Goal: Information Seeking & Learning: Learn about a topic

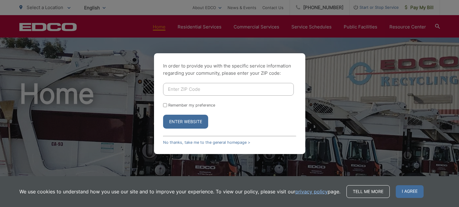
scroll to position [155, 0]
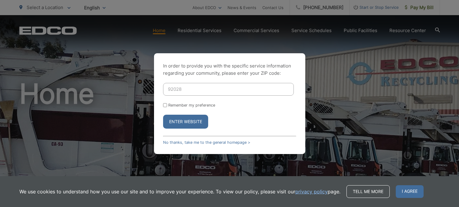
type input "92028"
click at [194, 118] on button "Enter Website" at bounding box center [185, 122] width 45 height 14
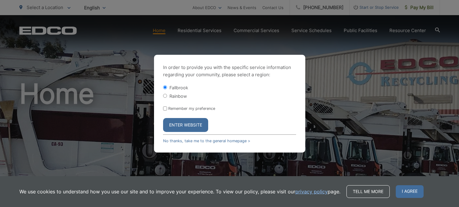
click at [173, 96] on label "Rainbow" at bounding box center [179, 96] width 18 height 5
click at [167, 96] on input "Rainbow" at bounding box center [165, 96] width 4 height 4
radio input "true"
click at [175, 122] on button "Enter Website" at bounding box center [185, 125] width 45 height 14
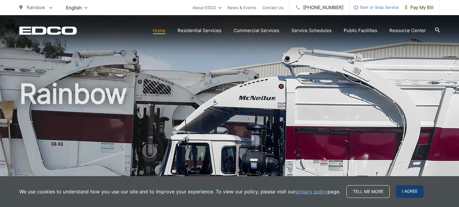
click at [404, 191] on span "I agree" at bounding box center [410, 191] width 28 height 13
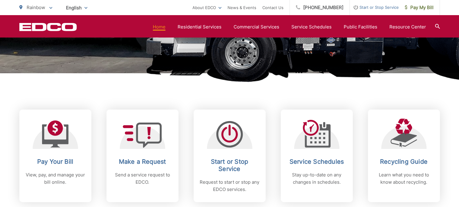
scroll to position [197, 0]
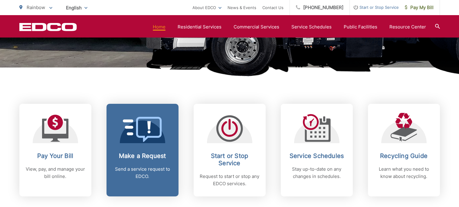
click at [173, 148] on link "Make a Request Send a service request to EDCO." at bounding box center [143, 150] width 72 height 93
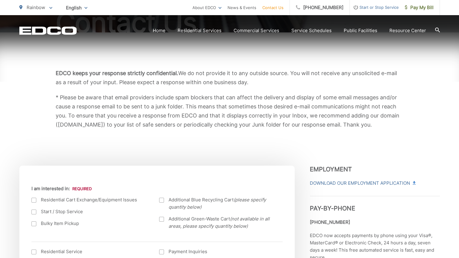
scroll to position [143, 0]
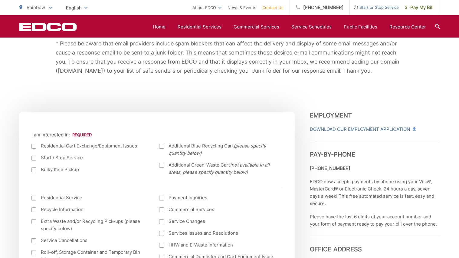
click at [128, 89] on div "EDCO keeps your response strictly confidential. We do not provide it to any out…" at bounding box center [229, 45] width 421 height 133
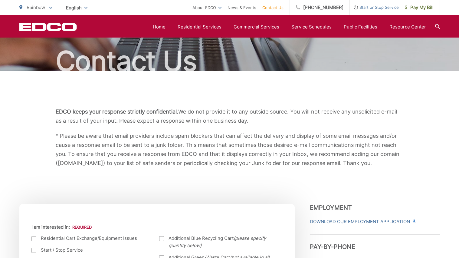
scroll to position [0, 0]
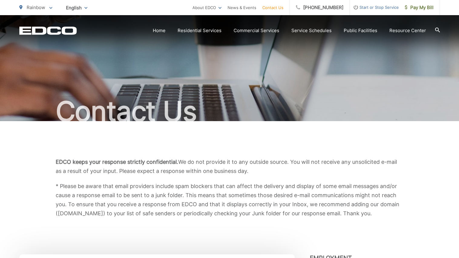
click at [308, 101] on h1 "Contact Us" at bounding box center [229, 111] width 421 height 30
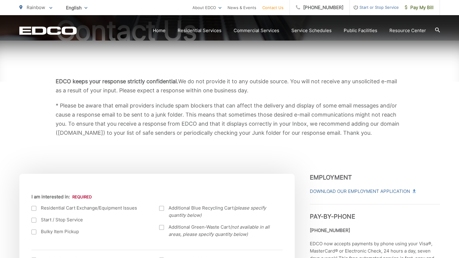
scroll to position [86, 0]
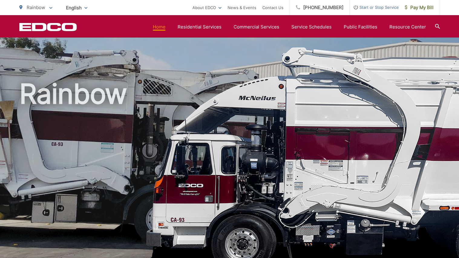
scroll to position [253, 0]
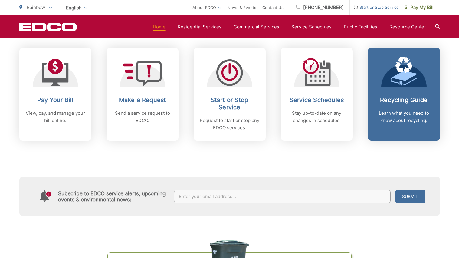
click at [395, 128] on link "Recycling Guide Learn what you need to know about recycling." at bounding box center [404, 94] width 72 height 93
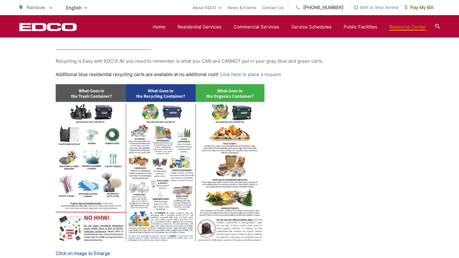
scroll to position [254, 0]
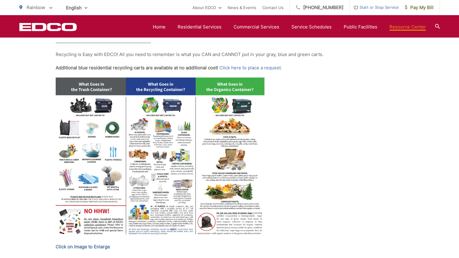
click at [225, 121] on img at bounding box center [160, 158] width 209 height 161
